Goal: Task Accomplishment & Management: Manage account settings

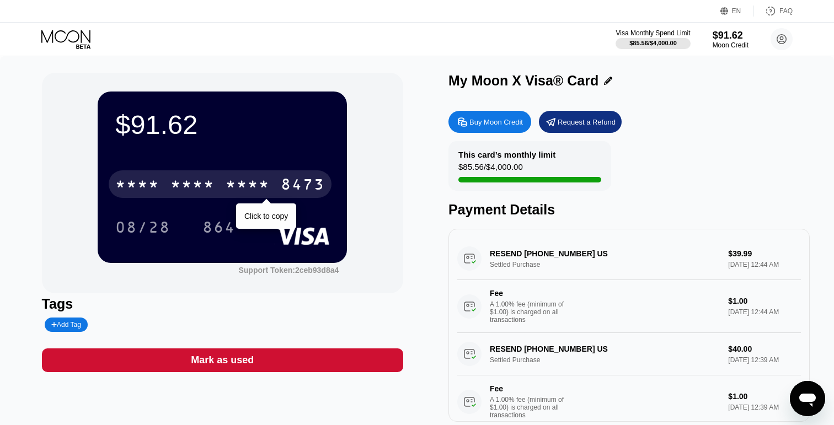
click at [238, 182] on div "* * * *" at bounding box center [248, 186] width 44 height 18
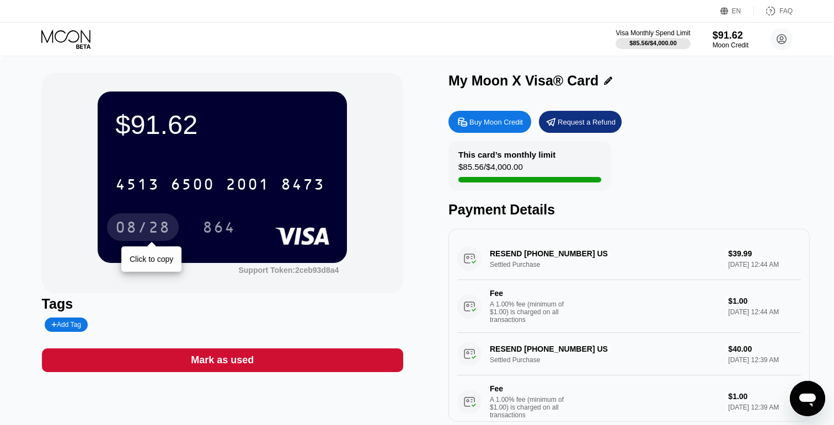
click at [147, 220] on div "08/28" at bounding box center [142, 229] width 55 height 18
click at [390, 50] on div "Visa Monthly Spend Limit $85.56 / $4,000.00 $91.62 Moon Credit namgung@protonma…" at bounding box center [417, 39] width 834 height 33
